Goal: Ask a question

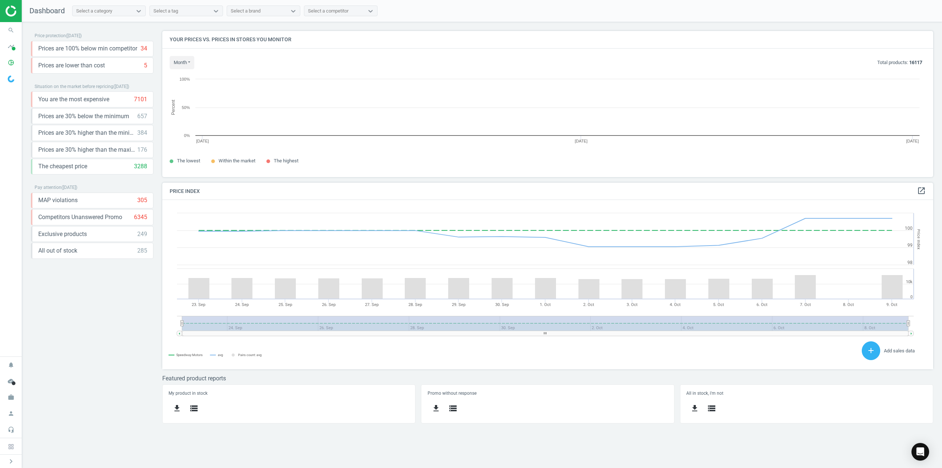
scroll to position [157, 783]
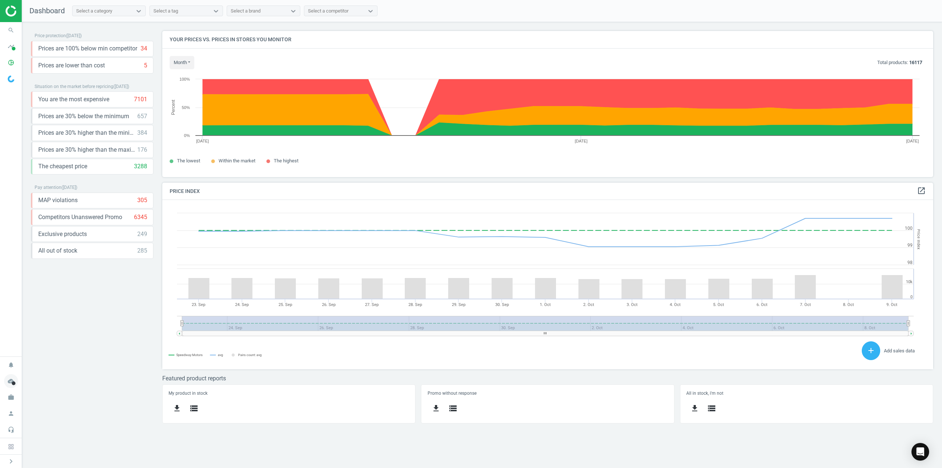
click at [12, 385] on icon "cloud_done" at bounding box center [11, 381] width 14 height 14
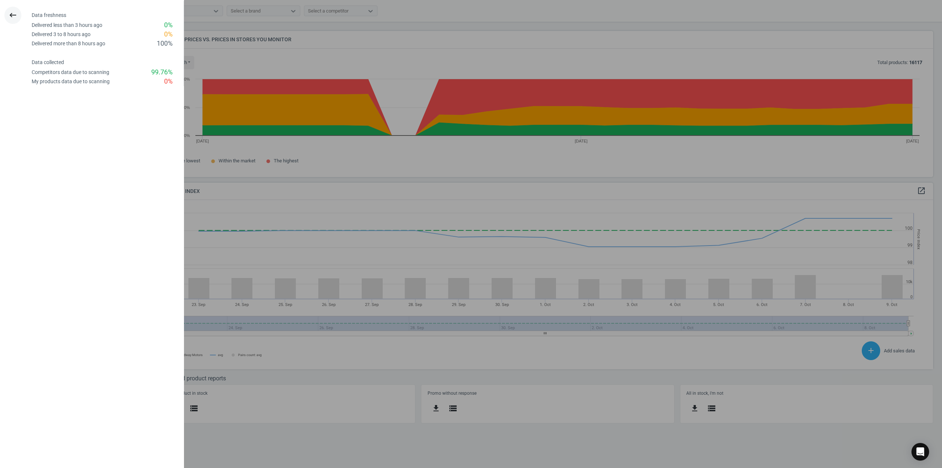
click at [12, 14] on icon "keyboard_backspace" at bounding box center [12, 15] width 9 height 9
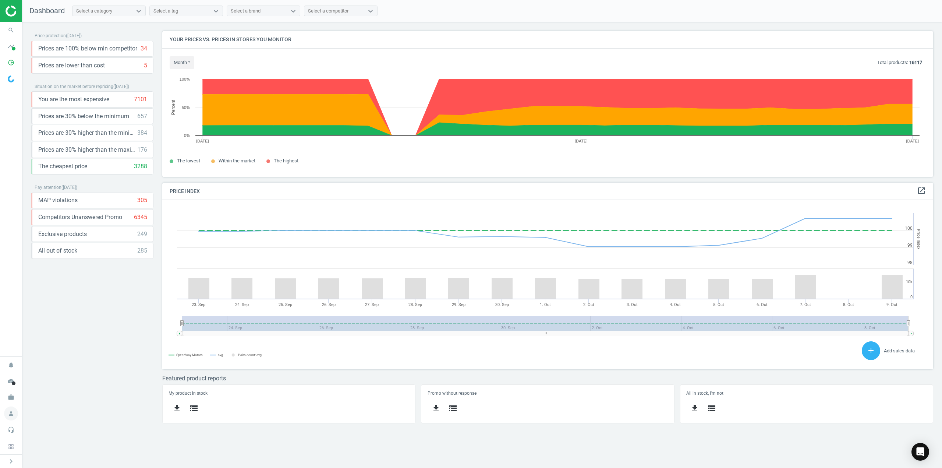
click at [8, 415] on icon "person" at bounding box center [11, 413] width 14 height 14
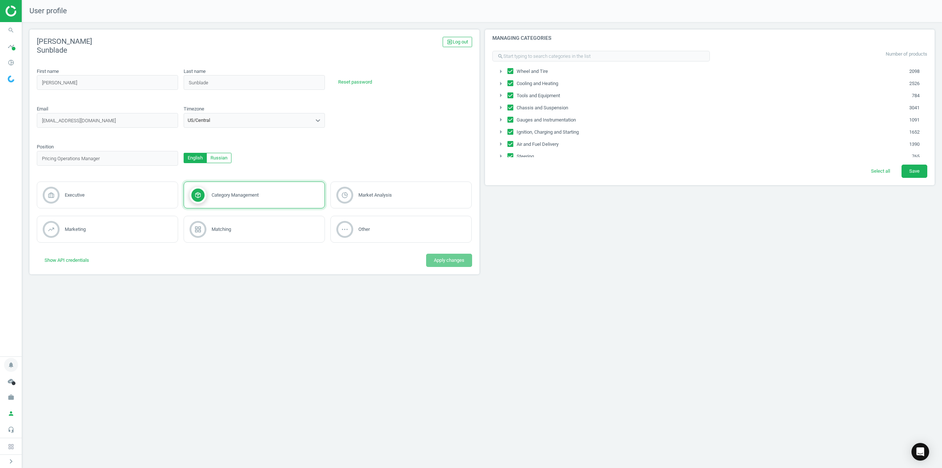
click at [13, 367] on icon "notifications" at bounding box center [11, 365] width 14 height 14
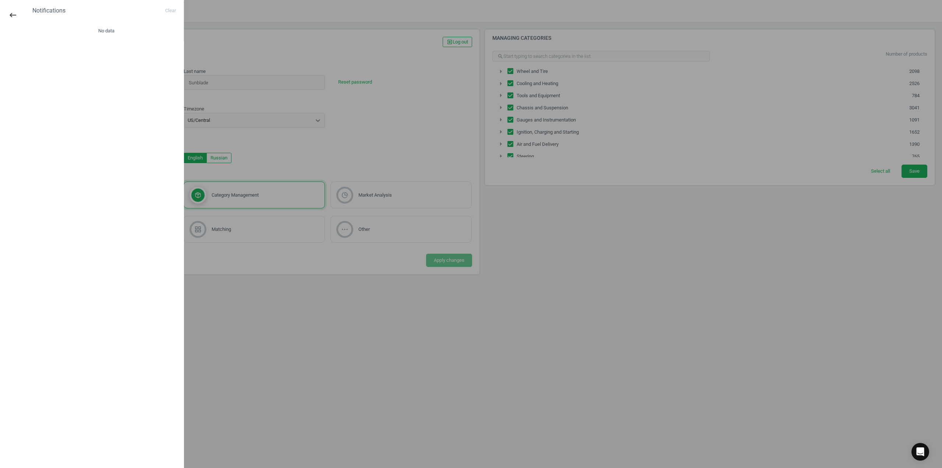
click at [12, 17] on icon "keyboard_backspace" at bounding box center [12, 15] width 9 height 9
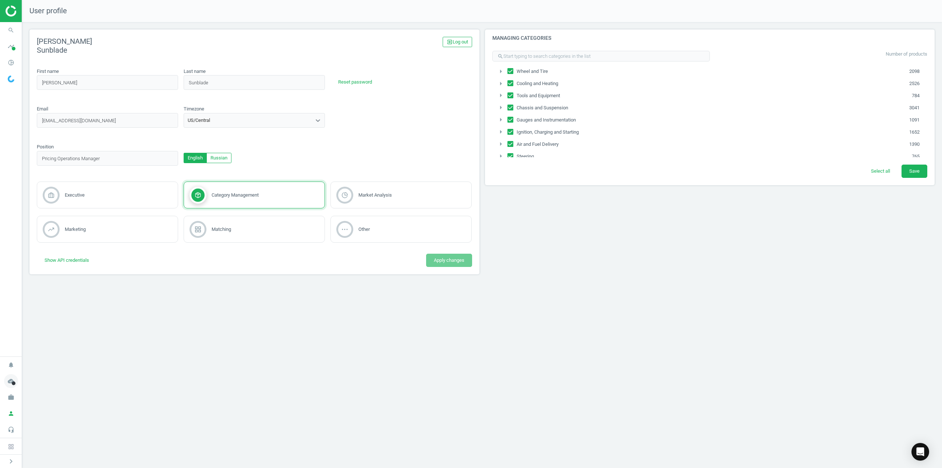
click at [16, 383] on icon "cloud_done" at bounding box center [11, 381] width 14 height 14
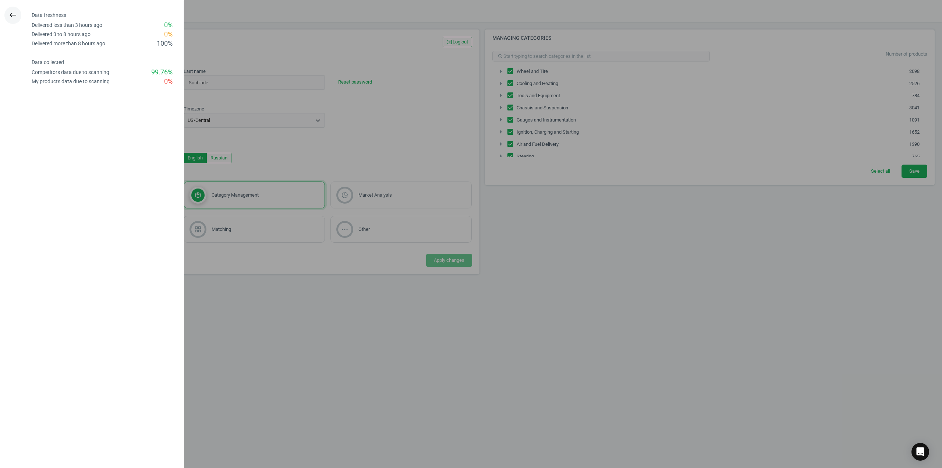
click at [11, 15] on icon "keyboard_backspace" at bounding box center [12, 15] width 9 height 9
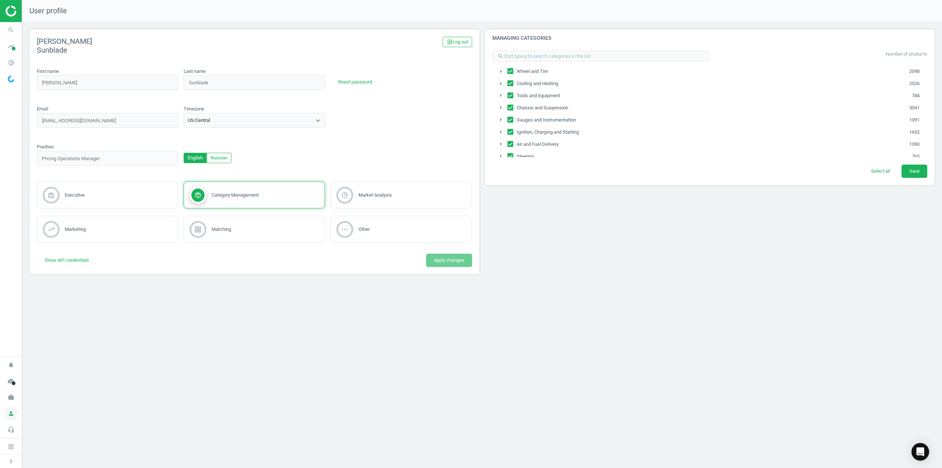
click at [13, 415] on icon "person" at bounding box center [11, 413] width 14 height 14
click at [11, 454] on span at bounding box center [11, 446] width 22 height 16
click at [11, 27] on icon "search" at bounding box center [11, 30] width 14 height 14
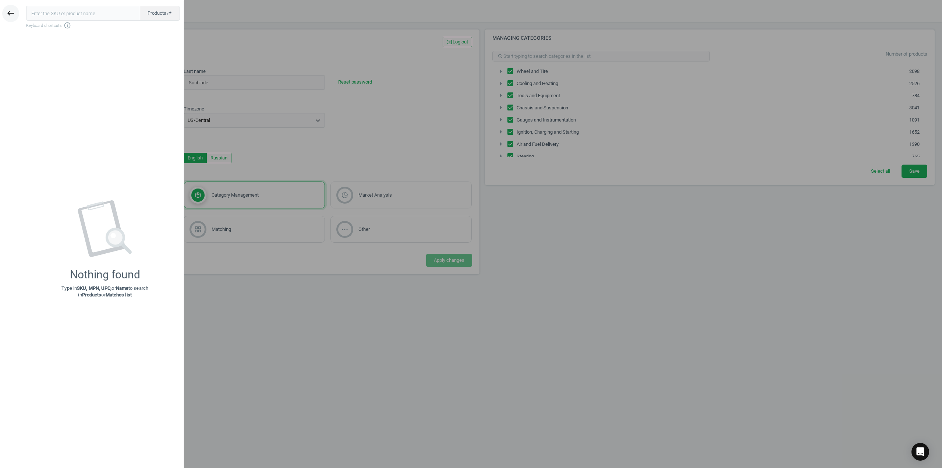
click at [11, 15] on icon "keyboard_backspace" at bounding box center [10, 13] width 9 height 9
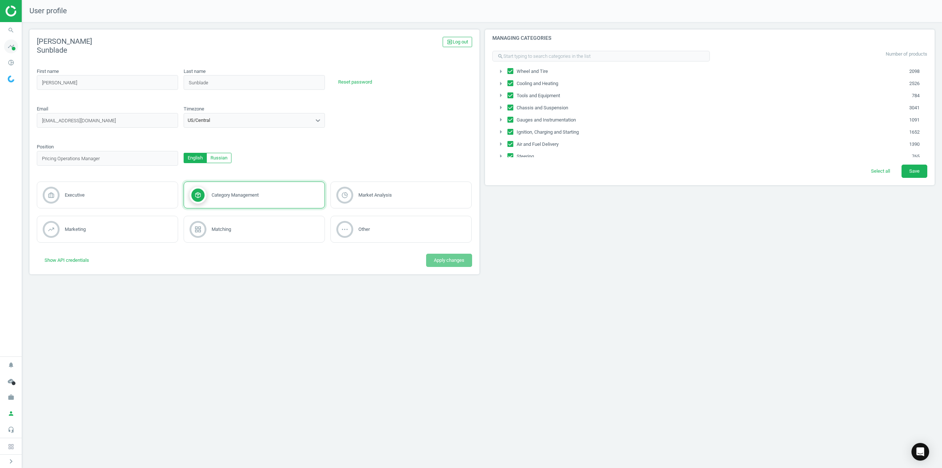
click at [16, 46] on icon "timeline" at bounding box center [11, 46] width 14 height 14
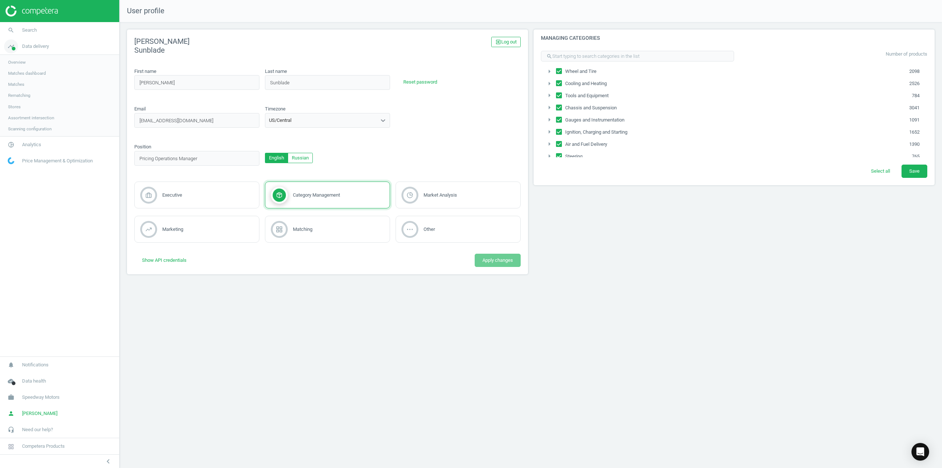
click at [16, 46] on icon "timeline" at bounding box center [11, 46] width 14 height 14
click at [17, 56] on span "pie_chart_outlined" at bounding box center [11, 62] width 22 height 16
click at [919, 449] on icon "Open Intercom Messenger" at bounding box center [920, 452] width 8 height 10
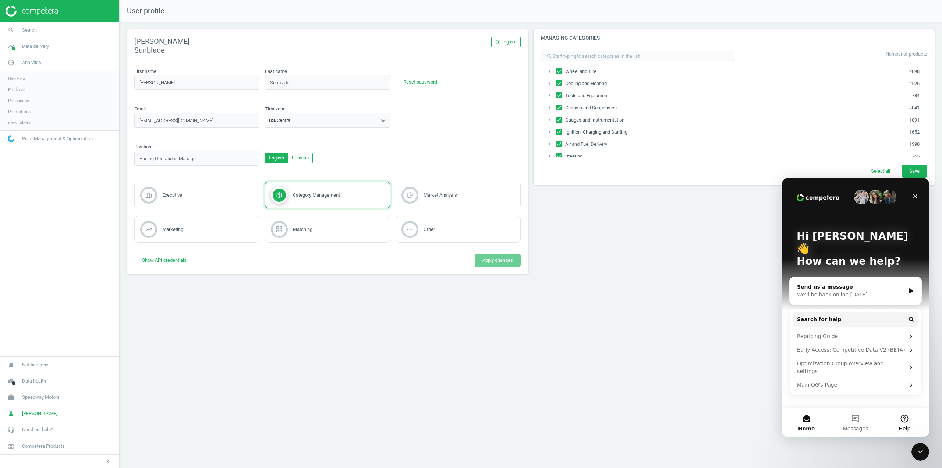
click at [908, 427] on span "Help" at bounding box center [905, 428] width 12 height 5
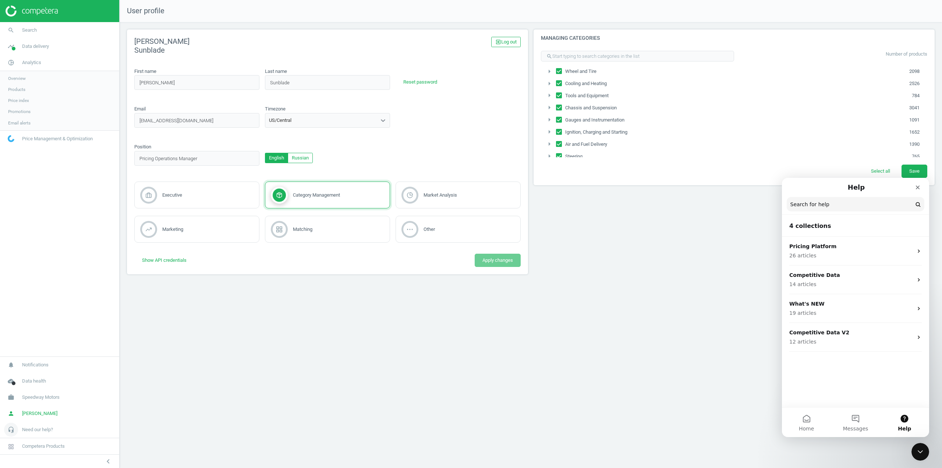
click at [49, 430] on span "Need our help?" at bounding box center [37, 429] width 31 height 7
click at [24, 398] on link "Support" at bounding box center [59, 396] width 119 height 11
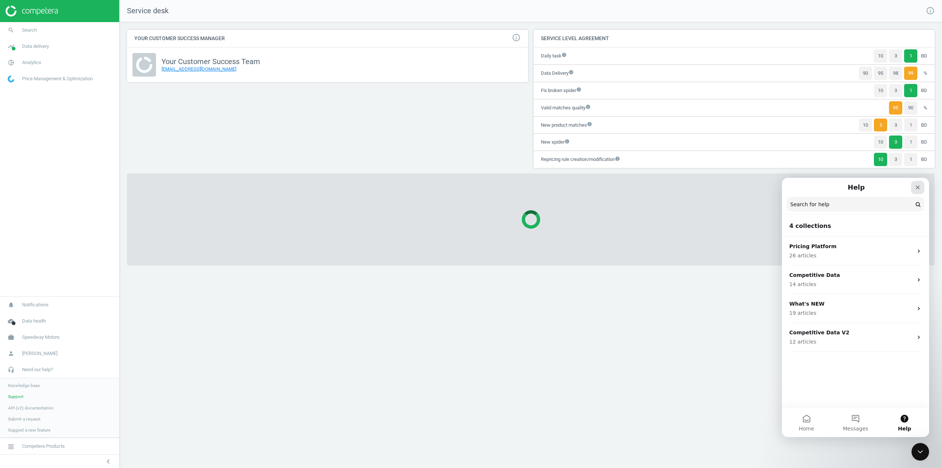
click at [920, 187] on icon "Close" at bounding box center [918, 187] width 6 height 6
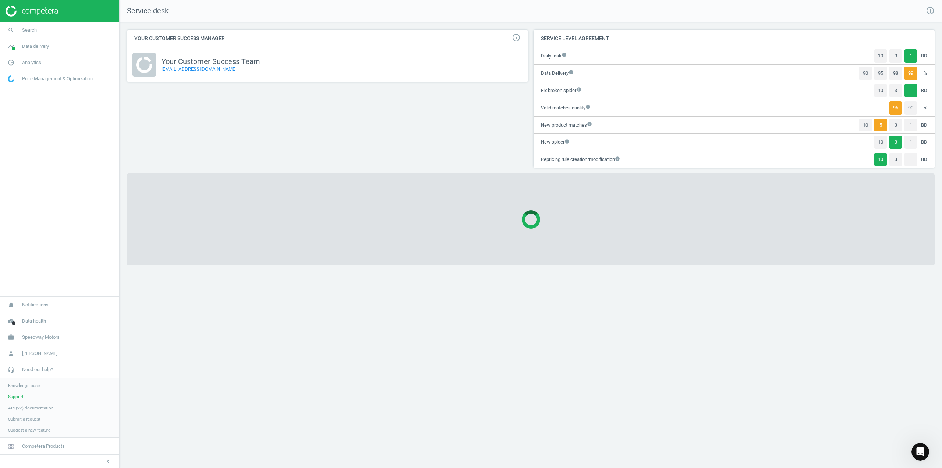
click at [285, 104] on div "Your Customer Success Manager info_outline Your Customer Success Team [EMAIL_AD…" at bounding box center [327, 102] width 407 height 144
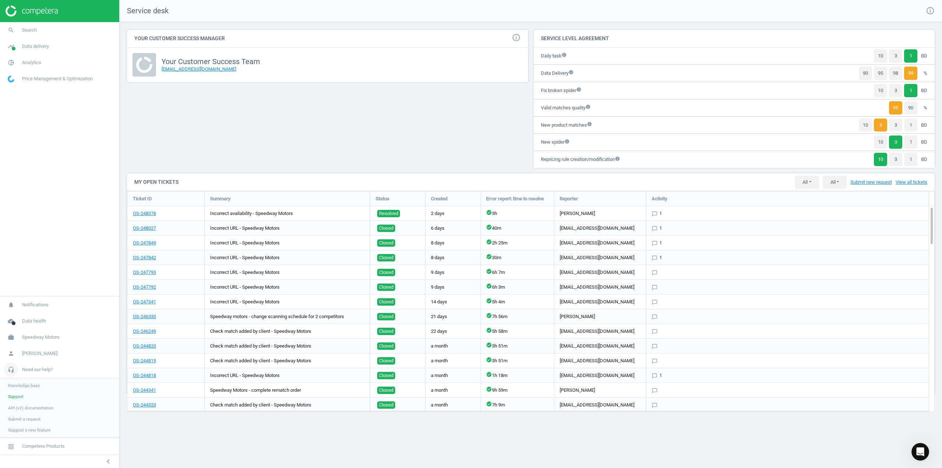
scroll to position [232, 819]
click at [320, 156] on div "Your Customer Success Manager info_outline Your Customer Success Team [EMAIL_AD…" at bounding box center [327, 102] width 407 height 144
click at [35, 419] on span "Submit a request" at bounding box center [24, 419] width 32 height 6
